Goal: Transaction & Acquisition: Purchase product/service

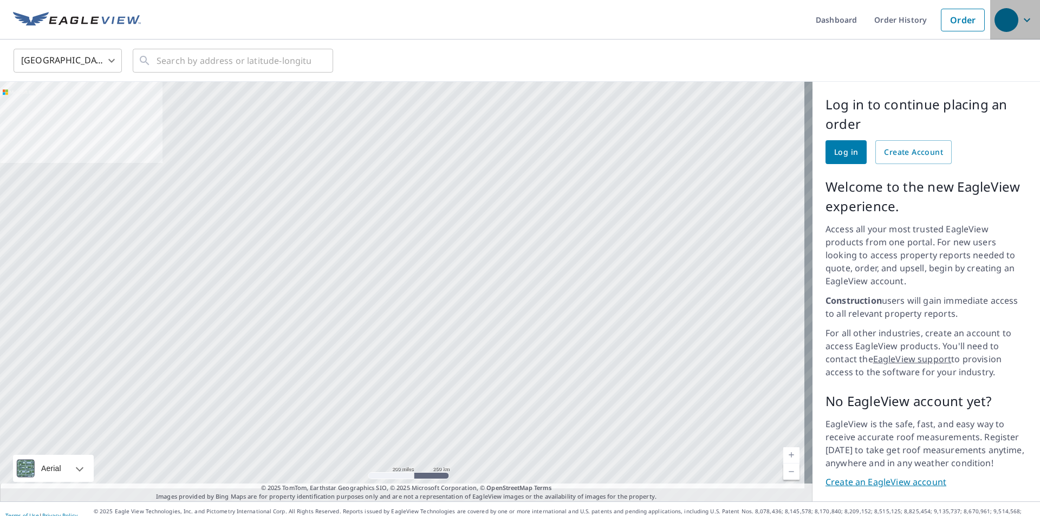
click at [1020, 18] on icon "button" at bounding box center [1026, 20] width 13 height 13
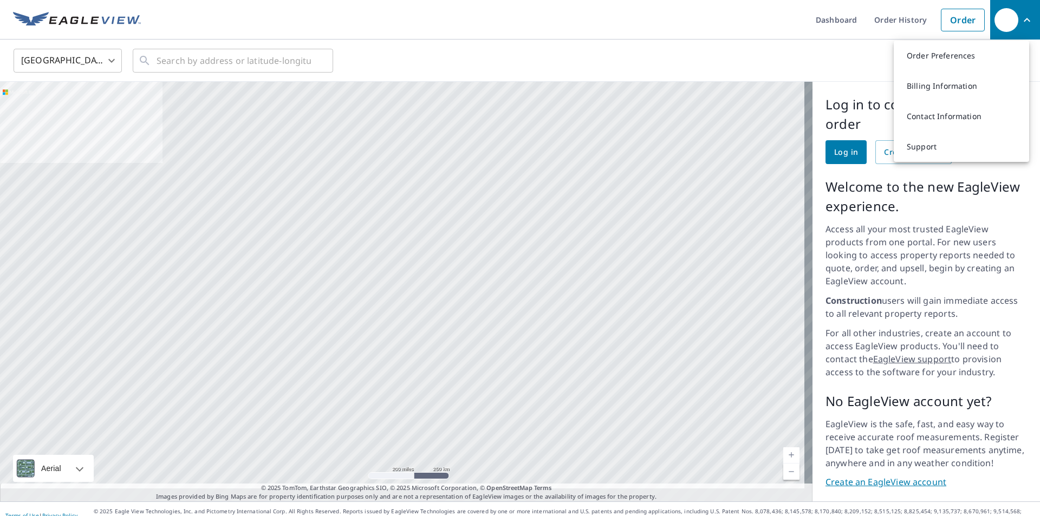
click at [632, 18] on ul "Dashboard Order History Order" at bounding box center [565, 20] width 849 height 40
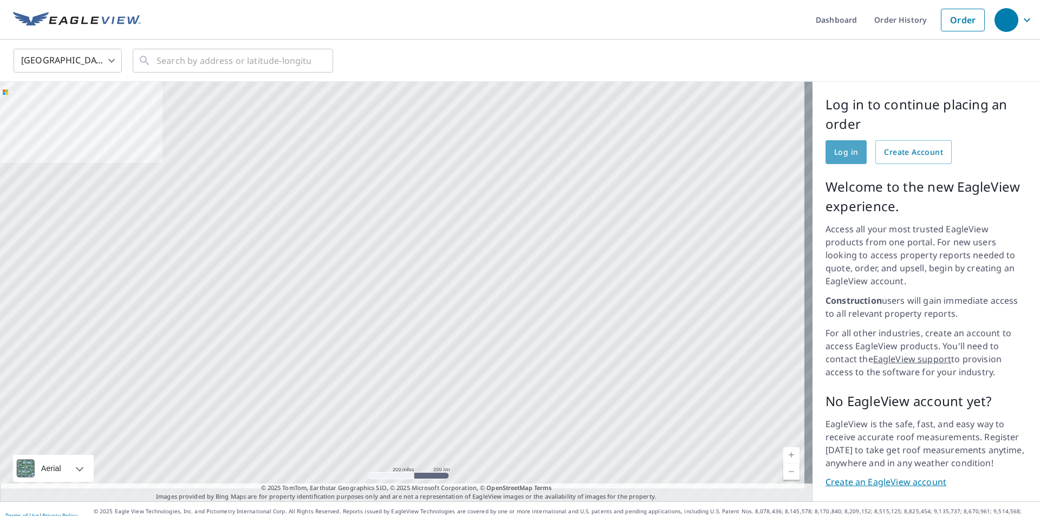
click at [835, 153] on span "Log in" at bounding box center [846, 153] width 24 height 14
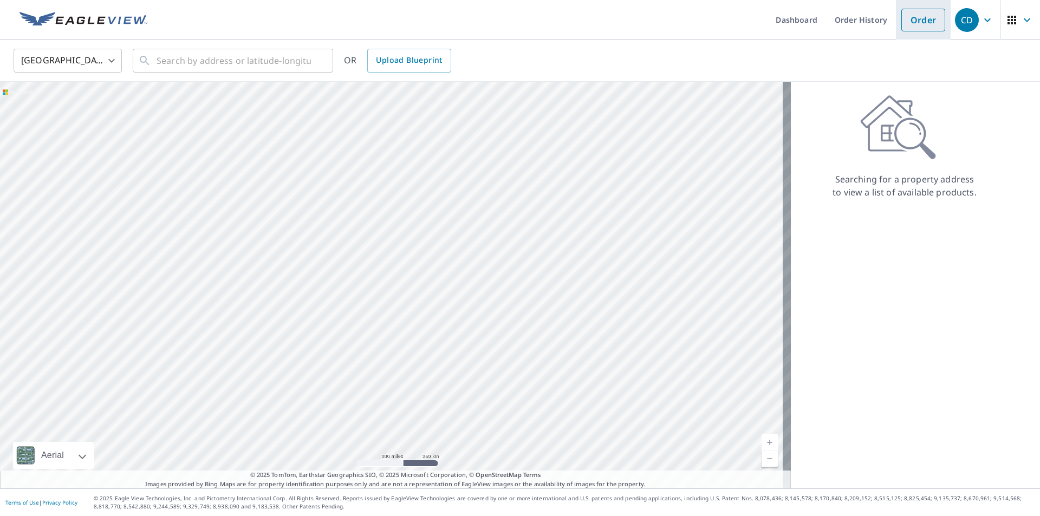
click at [903, 19] on link "Order" at bounding box center [923, 20] width 44 height 23
click at [229, 60] on input "text" at bounding box center [234, 60] width 154 height 30
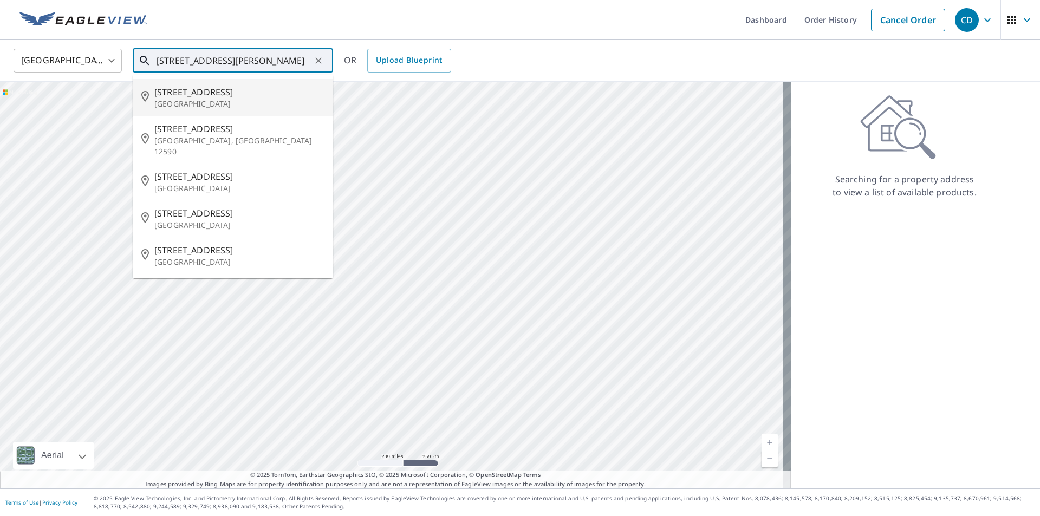
click at [182, 92] on span "[STREET_ADDRESS]" at bounding box center [239, 92] width 170 height 13
type input "[STREET_ADDRESS]"
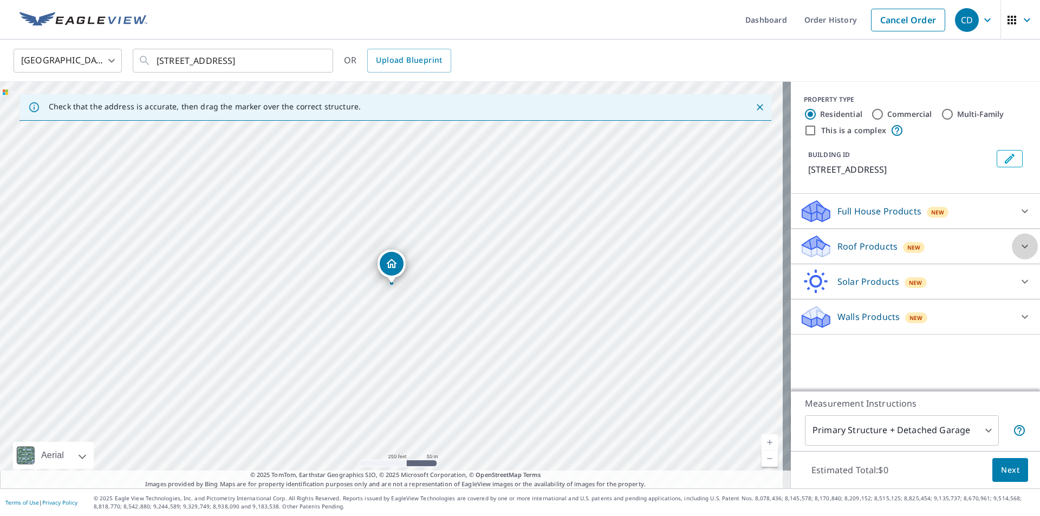
click at [1018, 253] on icon at bounding box center [1024, 246] width 13 height 13
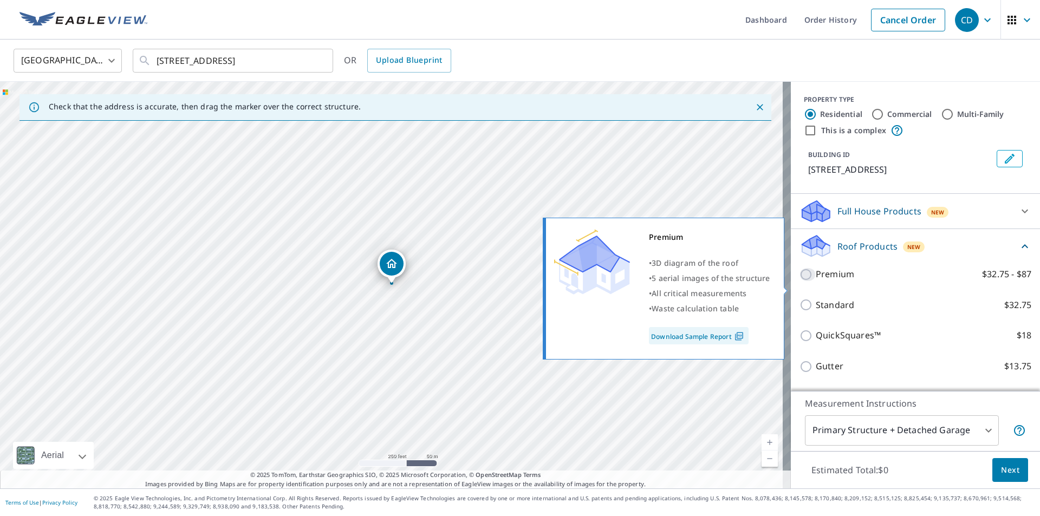
click at [799, 281] on input "Premium $32.75 - $87" at bounding box center [807, 274] width 16 height 13
checkbox input "true"
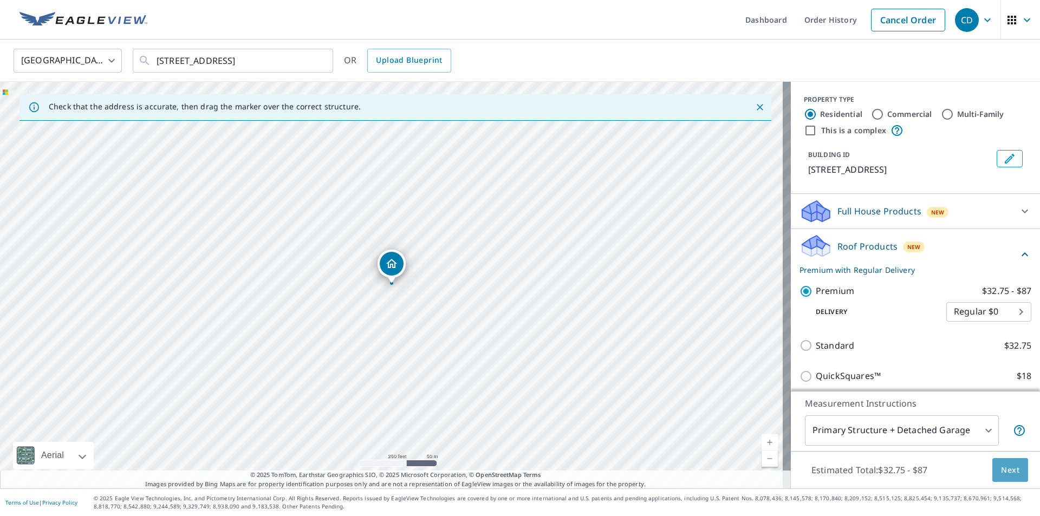
click at [1006, 472] on span "Next" at bounding box center [1010, 471] width 18 height 14
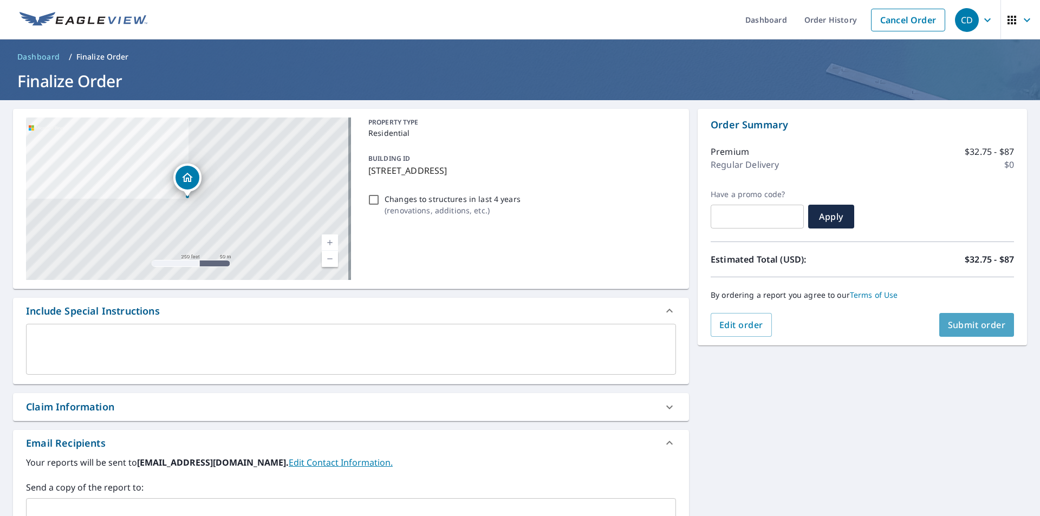
click at [963, 327] on span "Submit order" at bounding box center [977, 325] width 58 height 12
checkbox input "true"
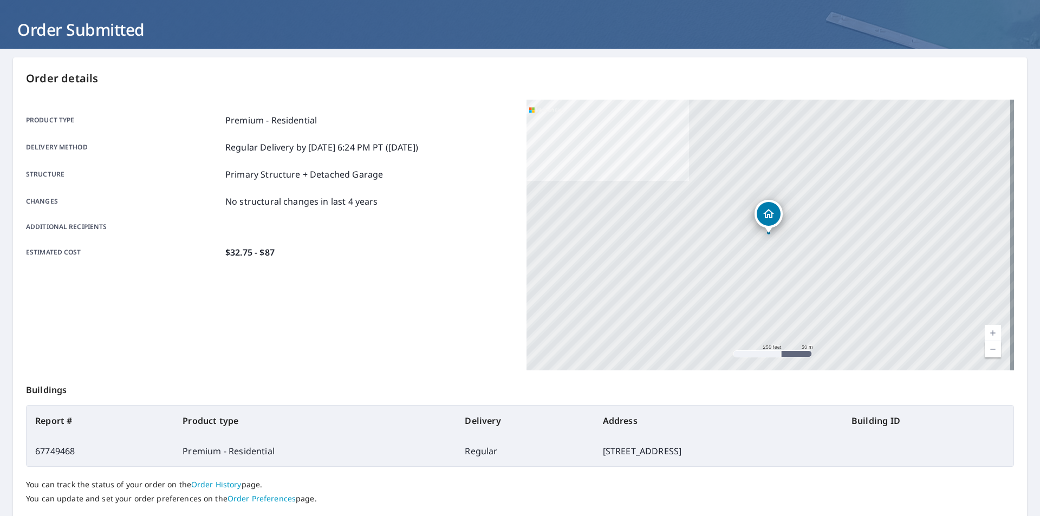
scroll to position [121, 0]
